Goal: Task Accomplishment & Management: Complete application form

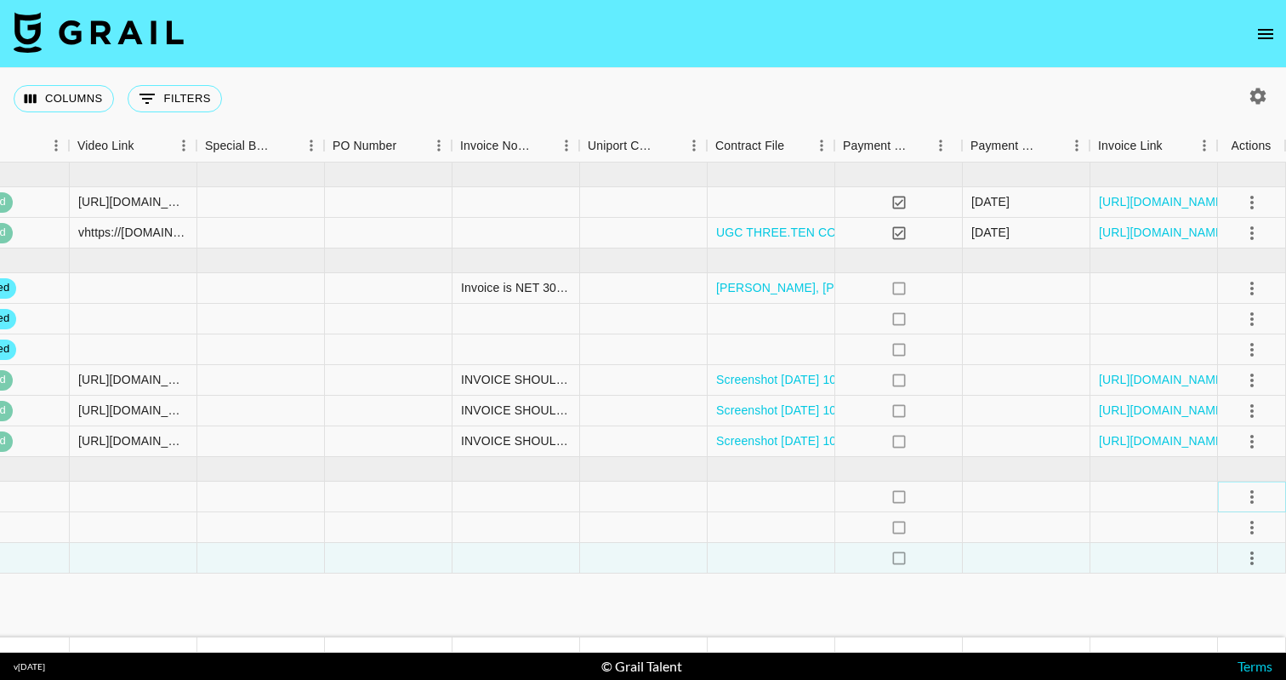
scroll to position [0, 1985]
click at [1239, 502] on button "select merge strategy" at bounding box center [1252, 496] width 29 height 29
click at [1226, 530] on li "Confirm" at bounding box center [1231, 533] width 111 height 31
click at [1202, 592] on li "Draft Created" at bounding box center [1231, 594] width 111 height 31
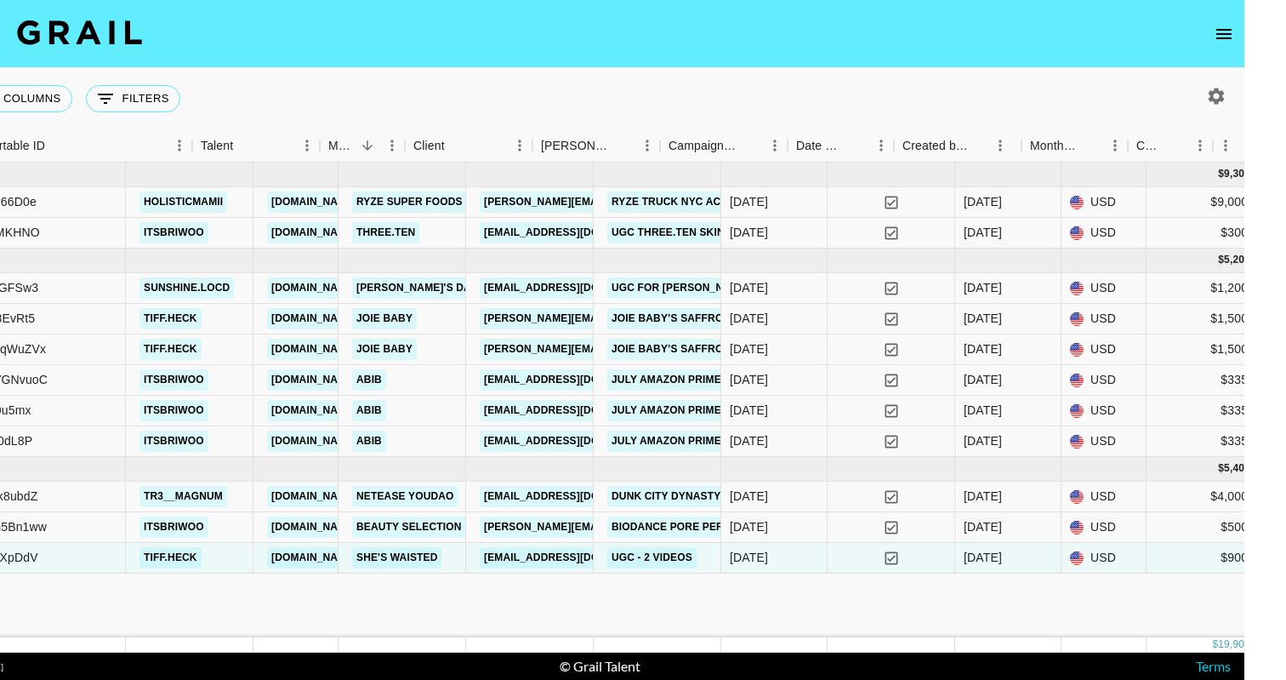
scroll to position [0, 193]
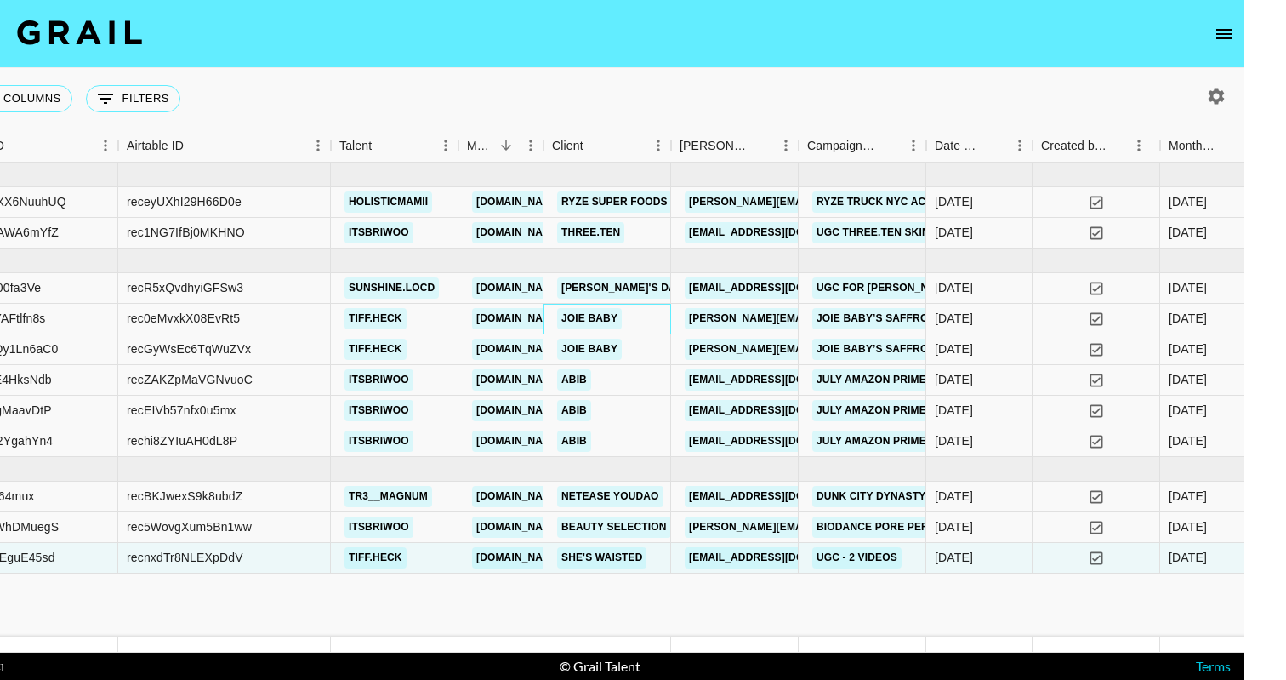
click at [585, 323] on link "Joie Baby" at bounding box center [589, 318] width 65 height 21
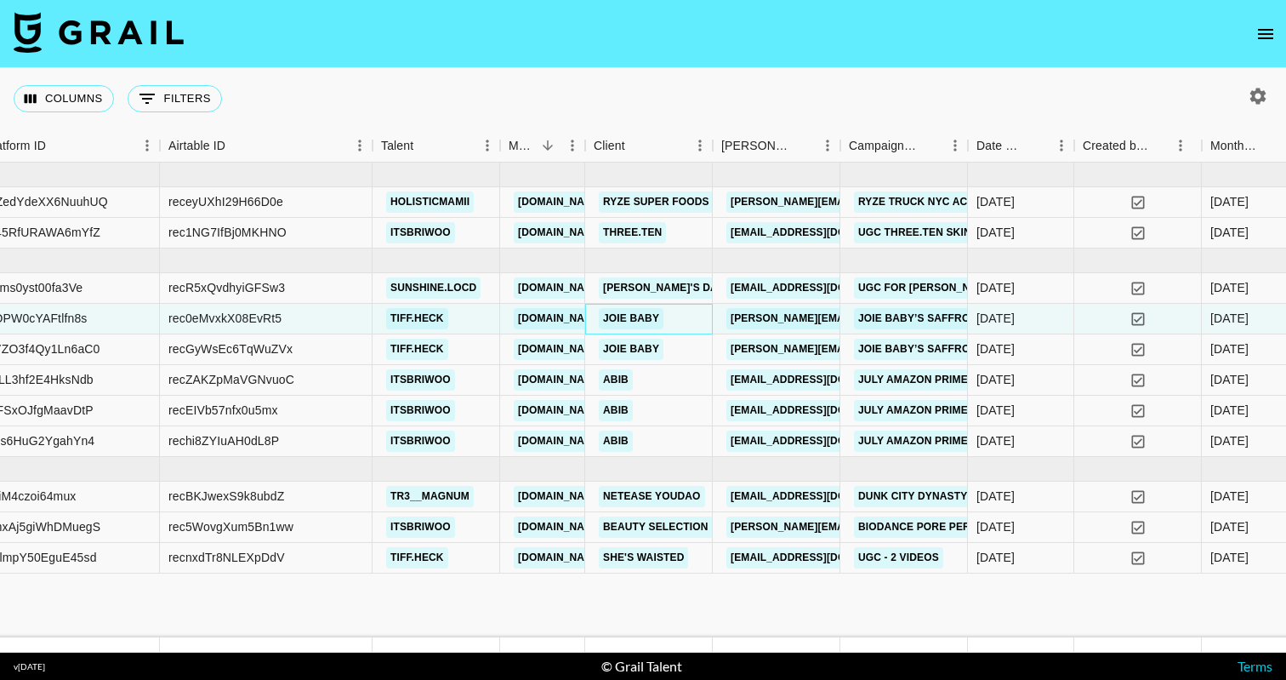
scroll to position [0, 0]
click at [817, 109] on div "Columns 0 Filters + Booking" at bounding box center [643, 98] width 1286 height 61
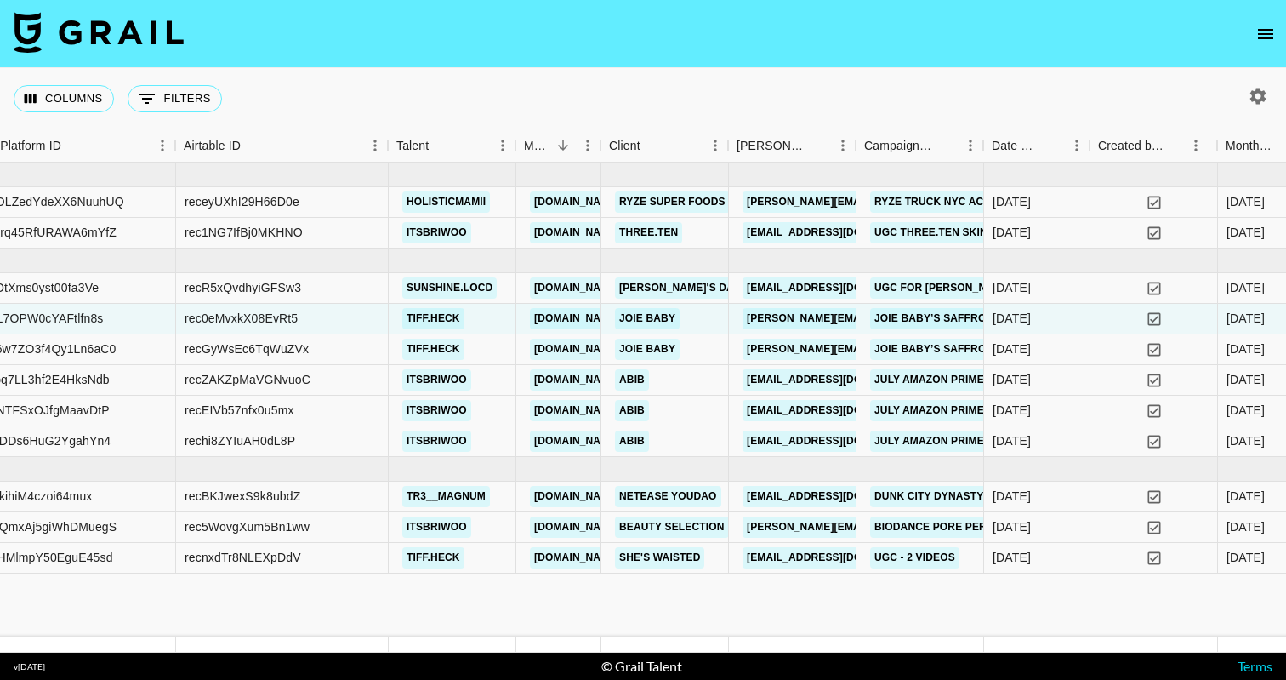
scroll to position [0, 178]
click at [757, 319] on link "[PERSON_NAME][EMAIL_ADDRESS][PERSON_NAME][DOMAIN_NAME]" at bounding box center [924, 318] width 365 height 21
click at [804, 313] on link "[PERSON_NAME][EMAIL_ADDRESS][PERSON_NAME][DOMAIN_NAME]" at bounding box center [924, 318] width 365 height 21
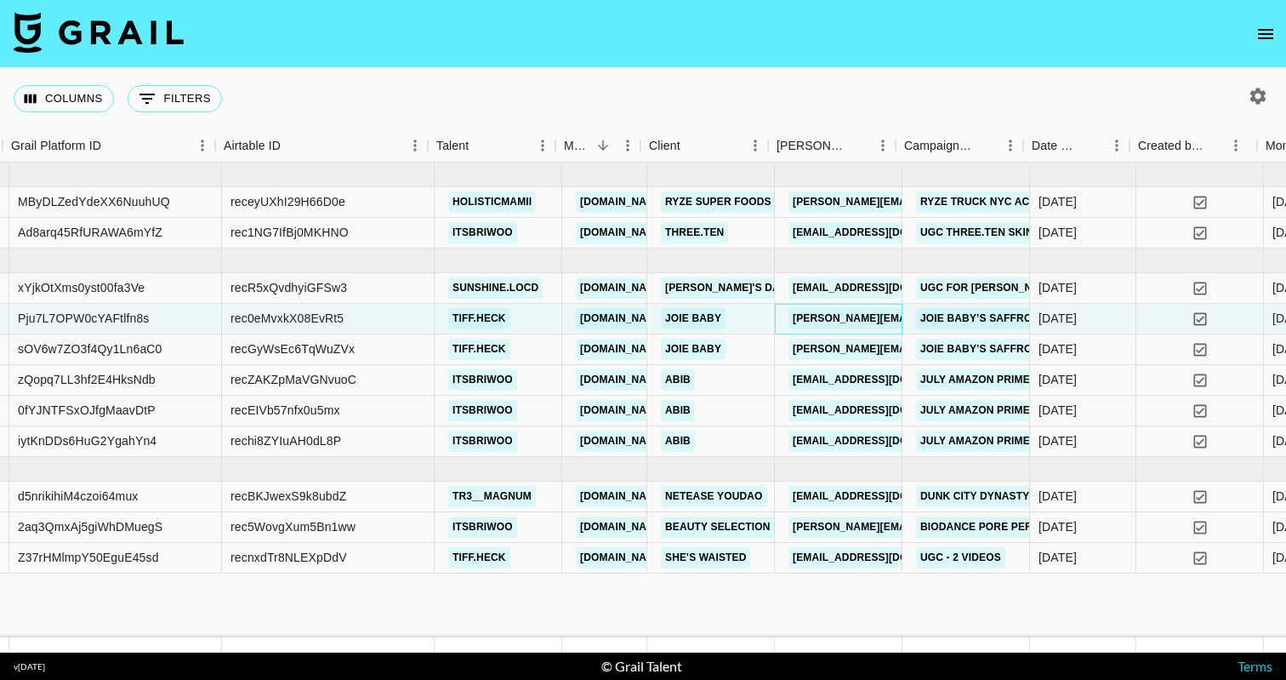
scroll to position [0, 129]
click at [683, 323] on link "Joie Baby" at bounding box center [695, 318] width 65 height 21
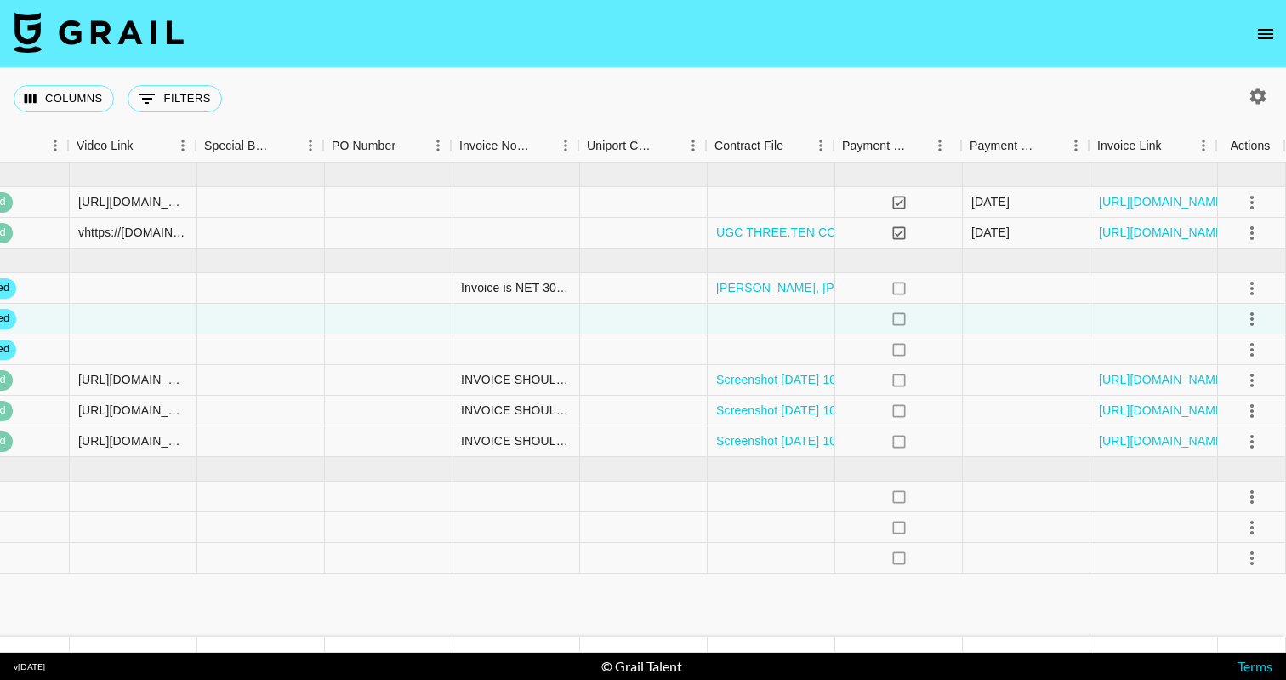
scroll to position [0, 1985]
click at [1244, 291] on icon "select merge strategy" at bounding box center [1252, 288] width 20 height 20
click at [1204, 376] on li "Draft Created" at bounding box center [1231, 386] width 111 height 31
click at [1259, 558] on icon "select merge strategy" at bounding box center [1252, 558] width 20 height 20
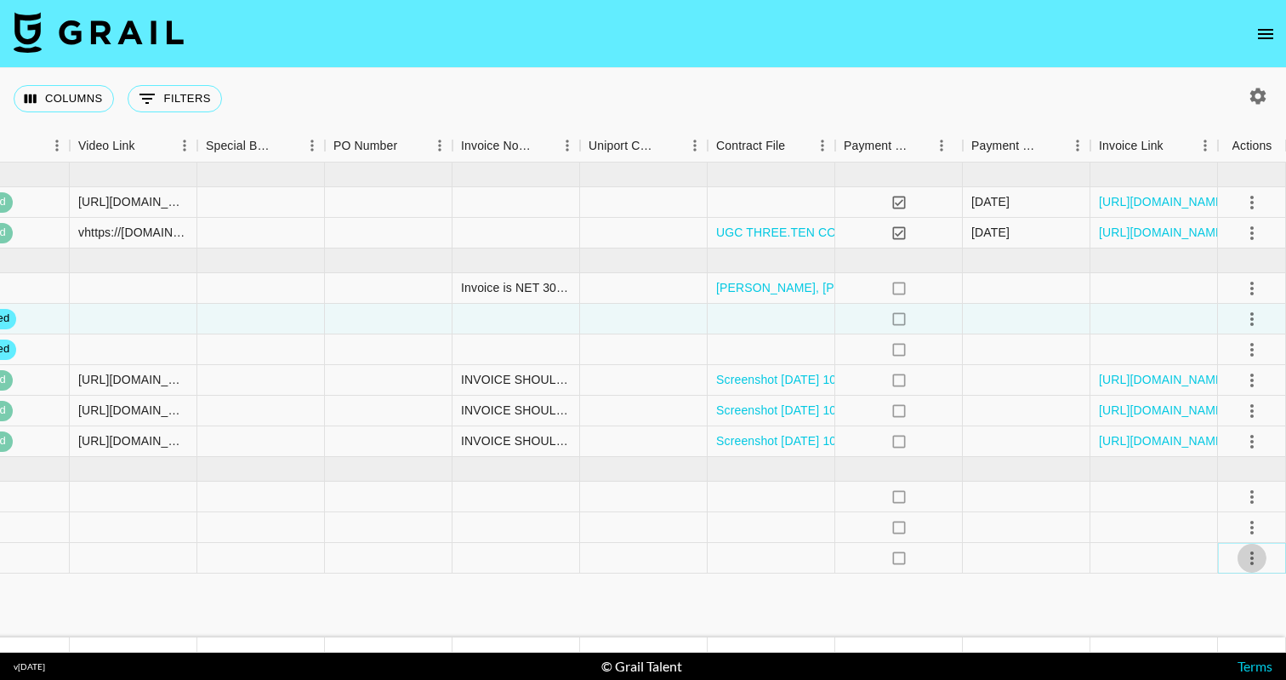
click at [1252, 563] on icon "select merge strategy" at bounding box center [1251, 558] width 3 height 14
click at [1221, 396] on li "Confirm" at bounding box center [1231, 399] width 111 height 31
click at [1239, 464] on li "Draft Created" at bounding box center [1231, 460] width 111 height 31
click at [1256, 321] on icon "select merge strategy" at bounding box center [1252, 319] width 20 height 20
click at [1203, 413] on li "Draft Created" at bounding box center [1231, 416] width 111 height 31
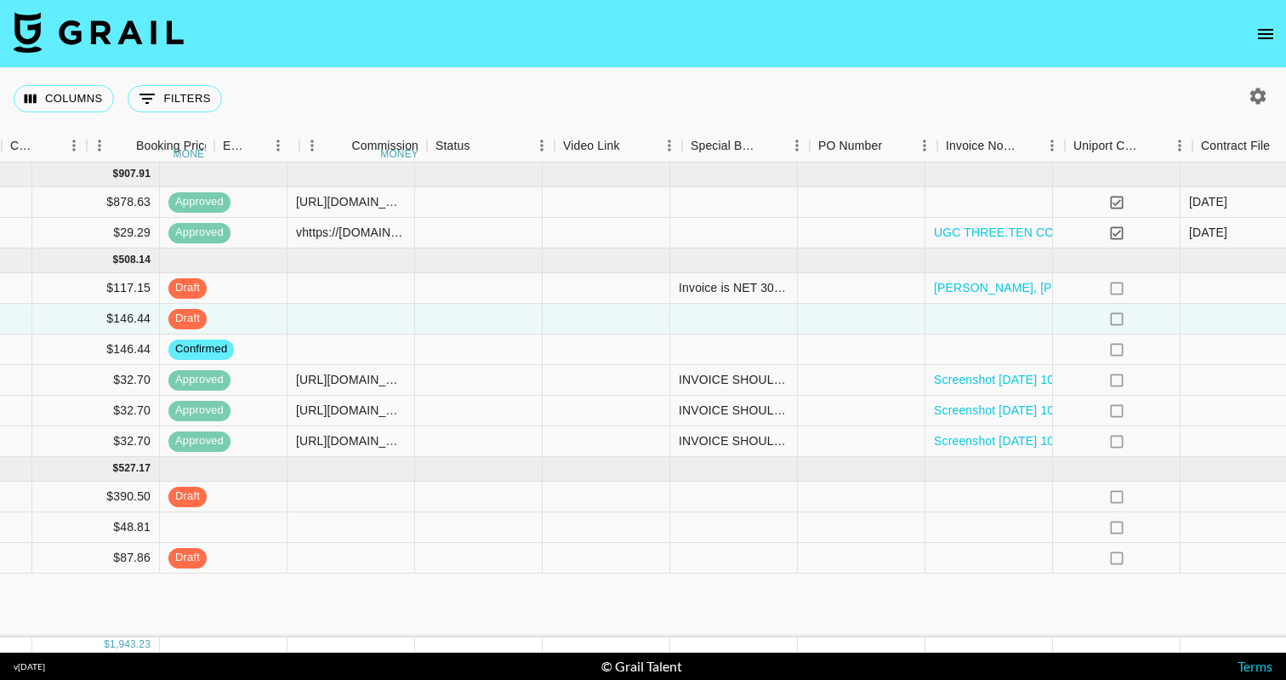
scroll to position [0, 1449]
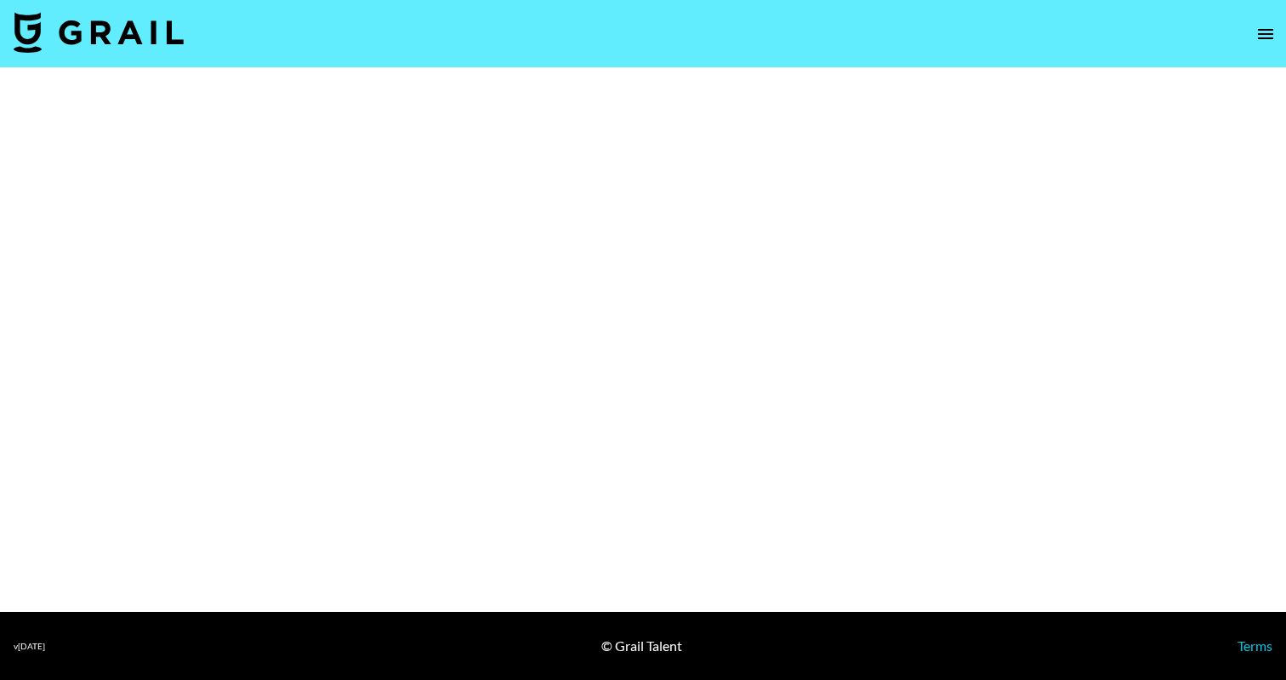
select select "Brand"
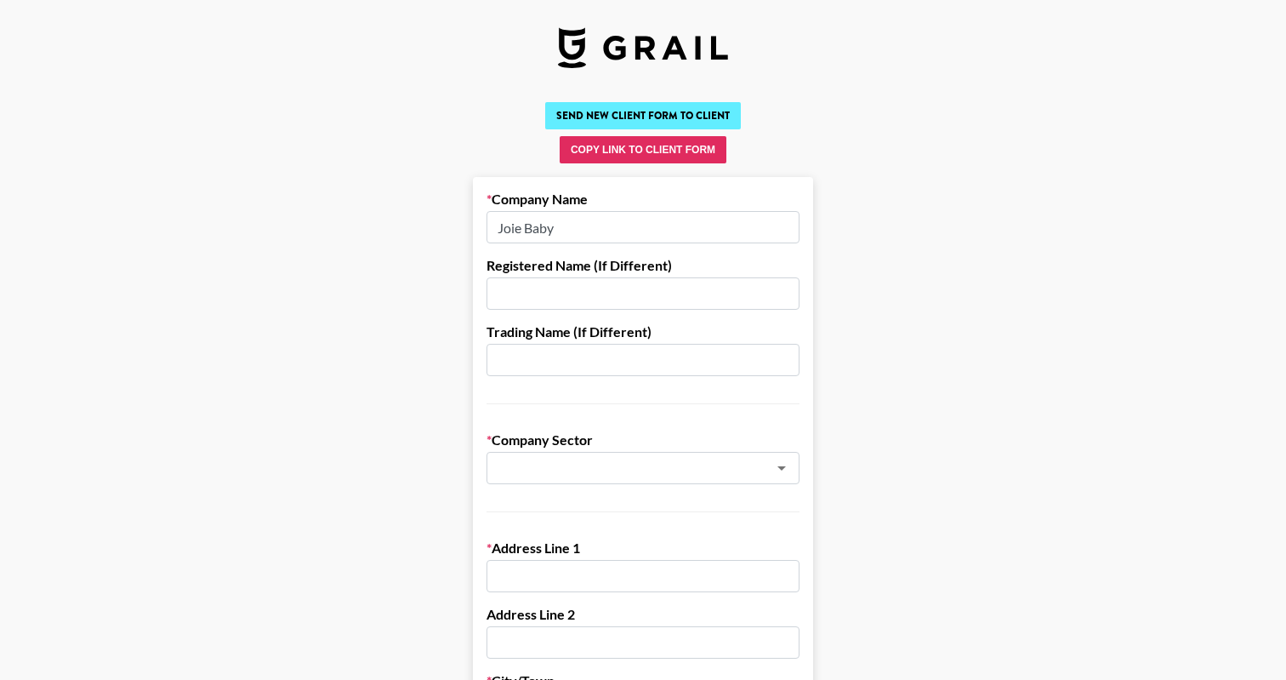
click at [647, 120] on button "Send New Client Form to Client" at bounding box center [643, 115] width 196 height 27
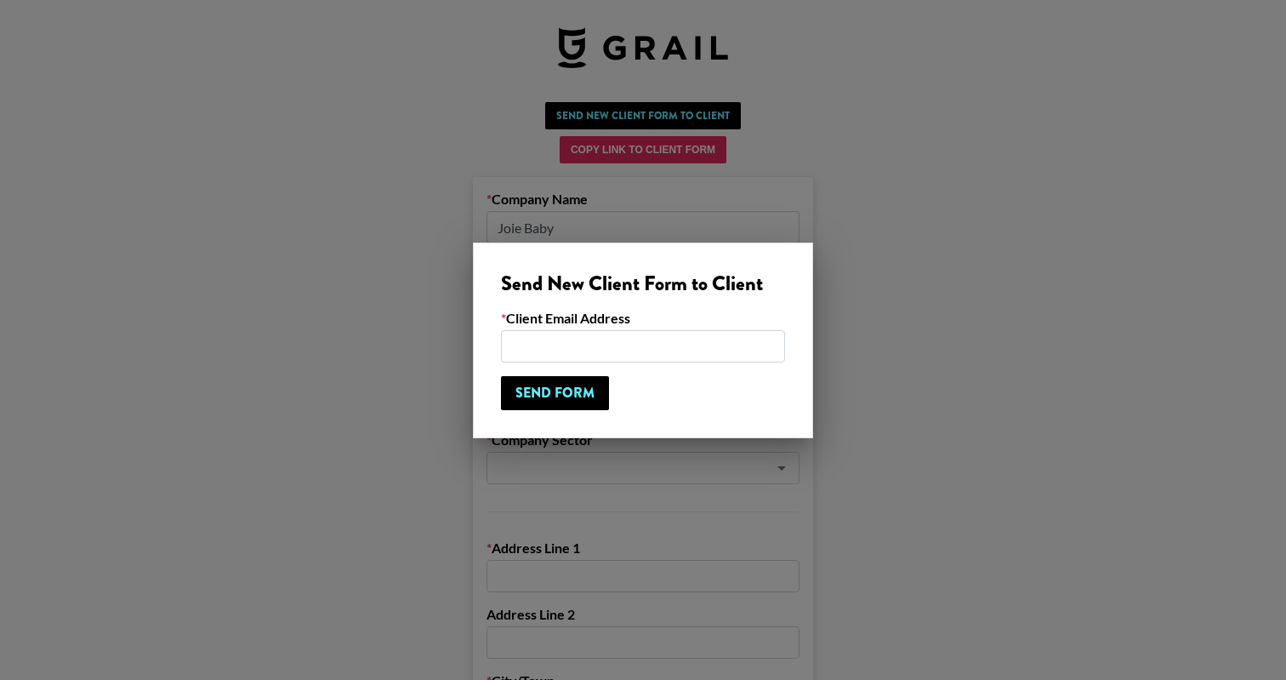
click at [634, 339] on input "email" at bounding box center [643, 346] width 284 height 32
paste input "partnerships@joiebaby.com"
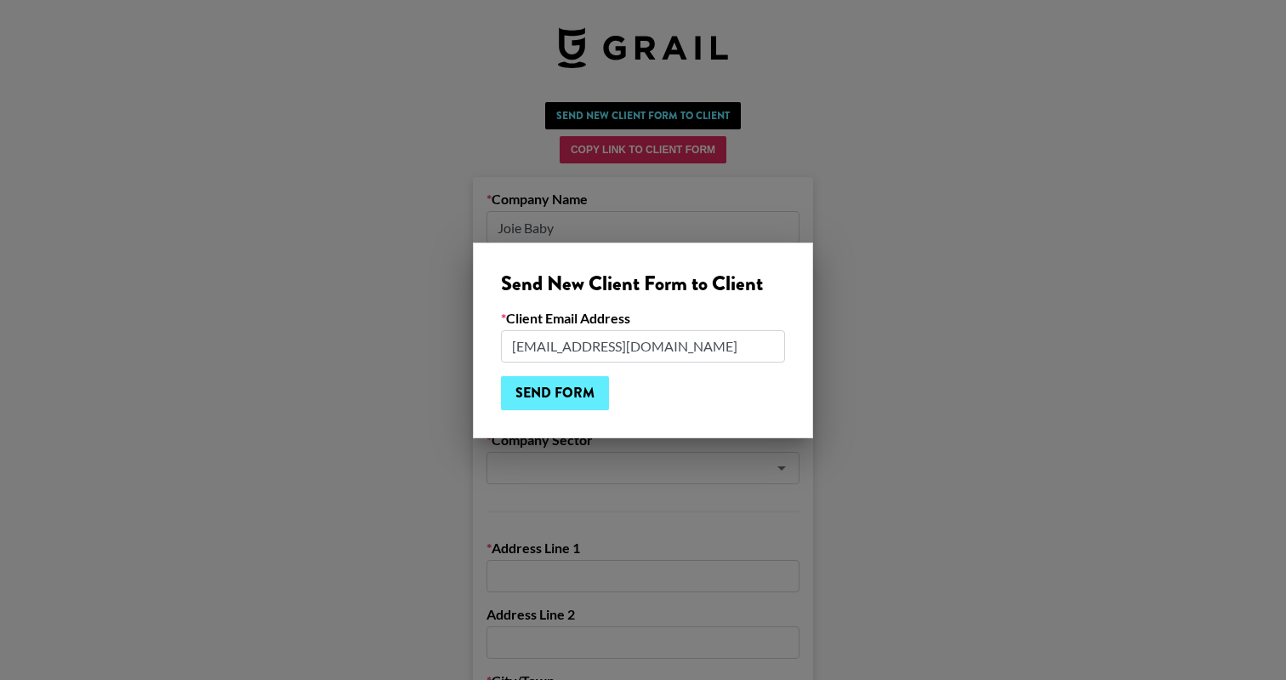
type input "partnerships@joiebaby.com"
click at [589, 386] on input "Send Form" at bounding box center [555, 393] width 108 height 34
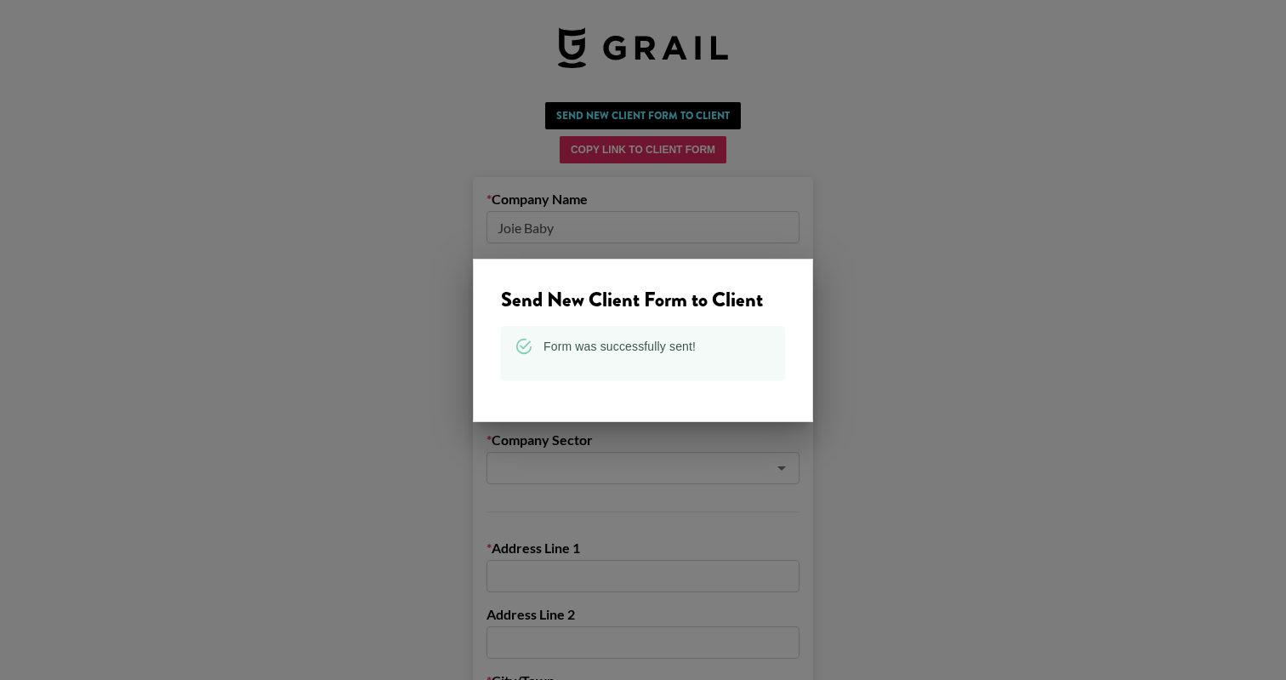
click at [875, 188] on div at bounding box center [643, 340] width 1286 height 680
